Goal: Information Seeking & Learning: Find specific fact

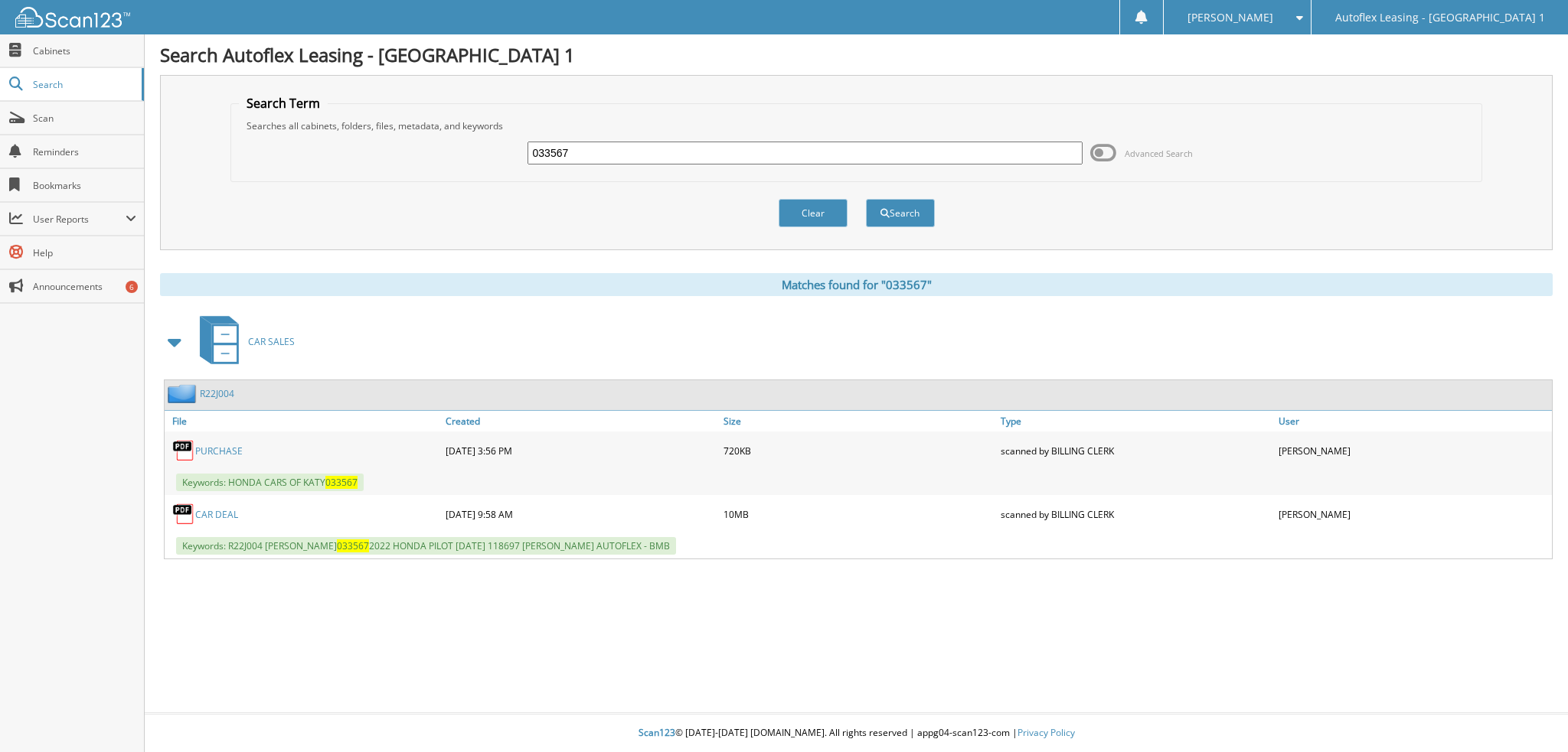
drag, startPoint x: 629, startPoint y: 151, endPoint x: 298, endPoint y: 141, distance: 331.2
click at [299, 141] on div "033567 Advanced Search" at bounding box center [856, 153] width 1235 height 42
type input "[PERSON_NAME]"
click at [866, 199] on button "Search" at bounding box center [900, 212] width 69 height 28
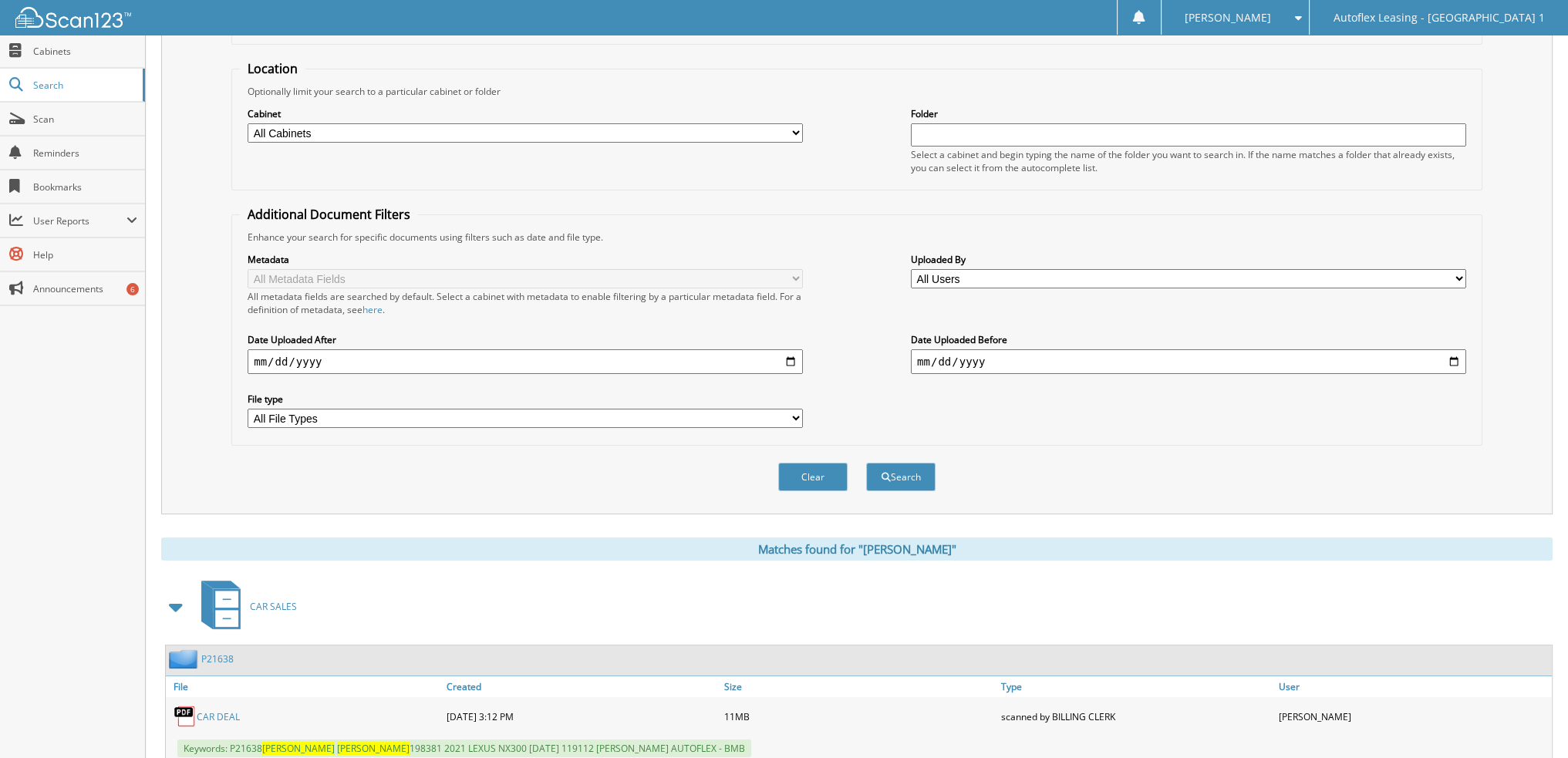
scroll to position [358, 0]
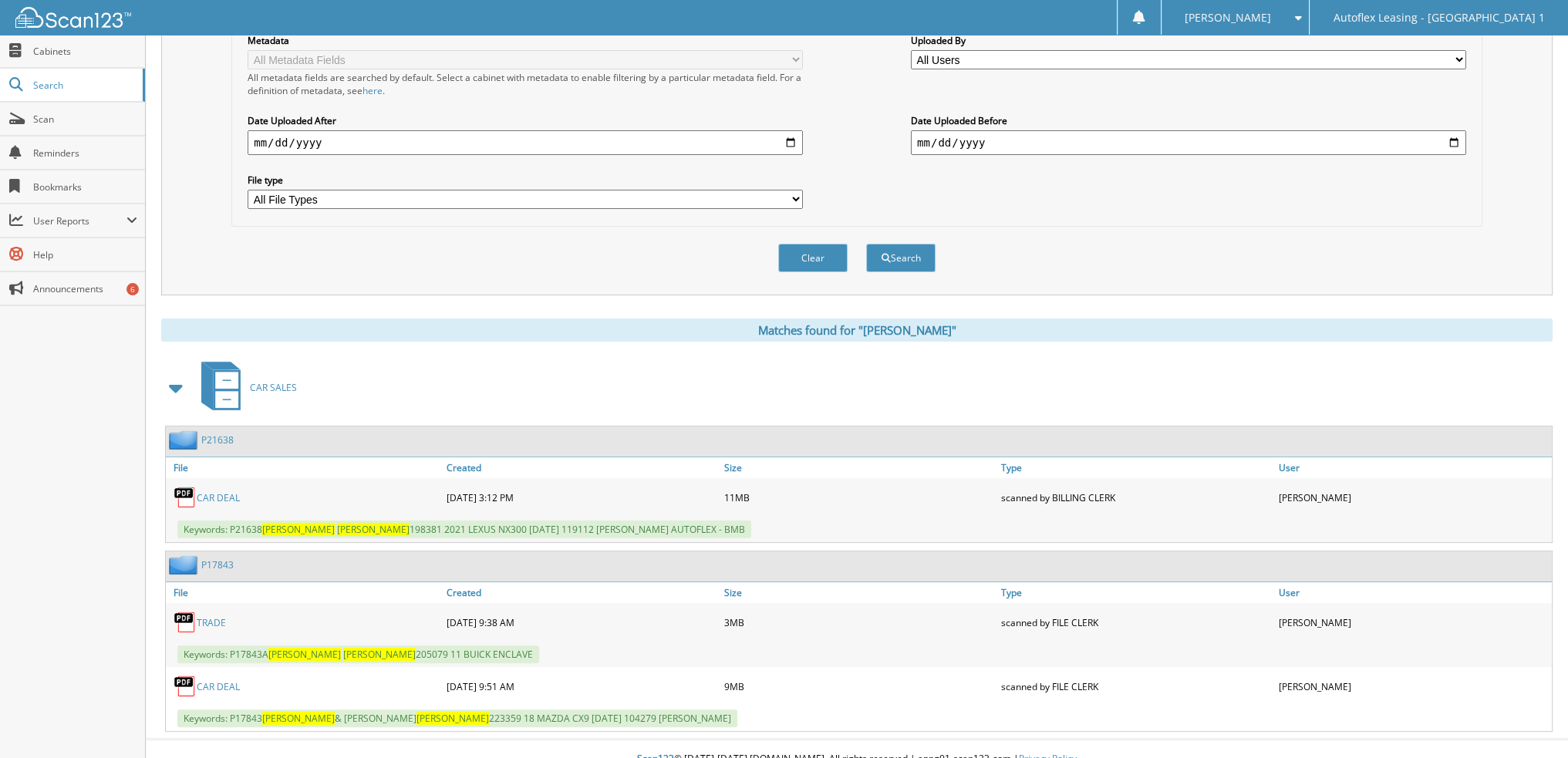
click at [219, 491] on link "CAR DEAL" at bounding box center [218, 497] width 43 height 13
